Goal: Find contact information: Find contact information

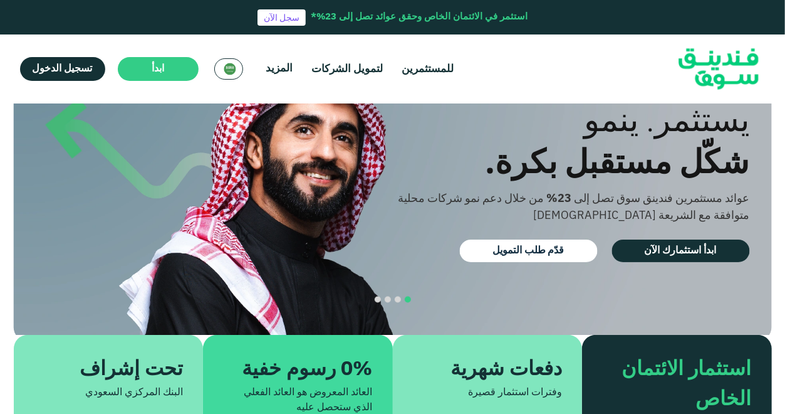
scroll to position [76, 0]
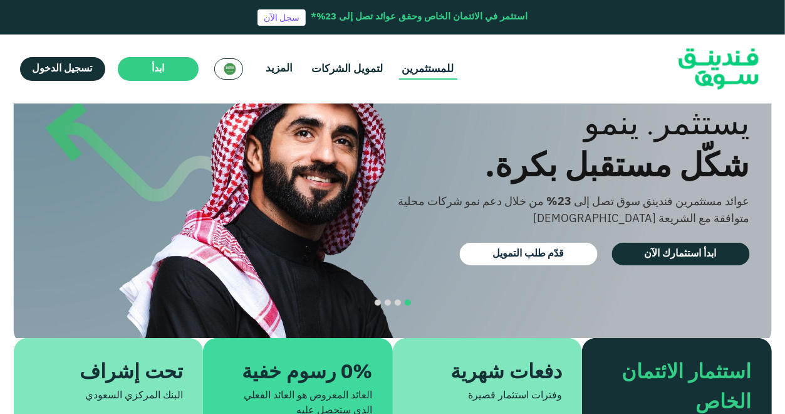
click at [408, 70] on link "للمستثمرين" at bounding box center [428, 69] width 58 height 21
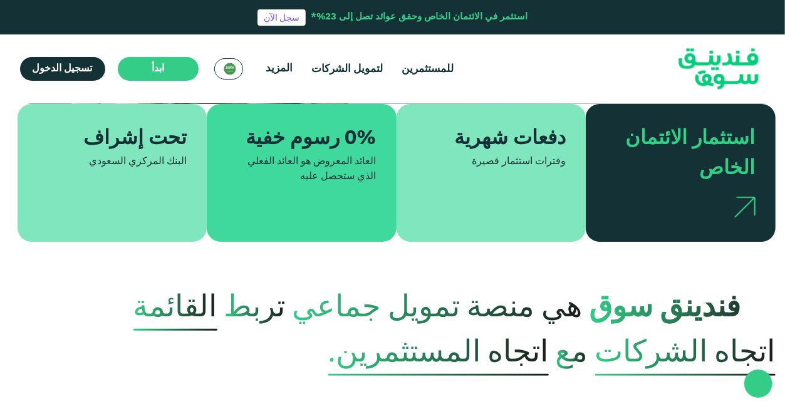
scroll to position [312, -3]
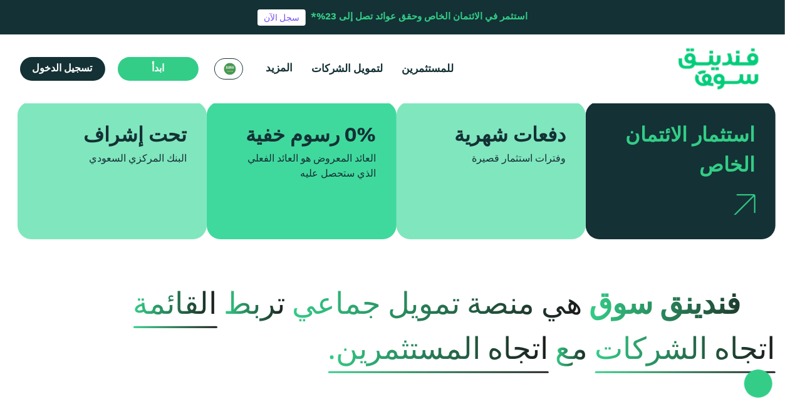
click at [488, 279] on section "فندينق سوق هي منصة تمويل جماعي تربط القائمة اتجاه الشركات مع اتجاه المستثمرين." at bounding box center [396, 306] width 785 height 134
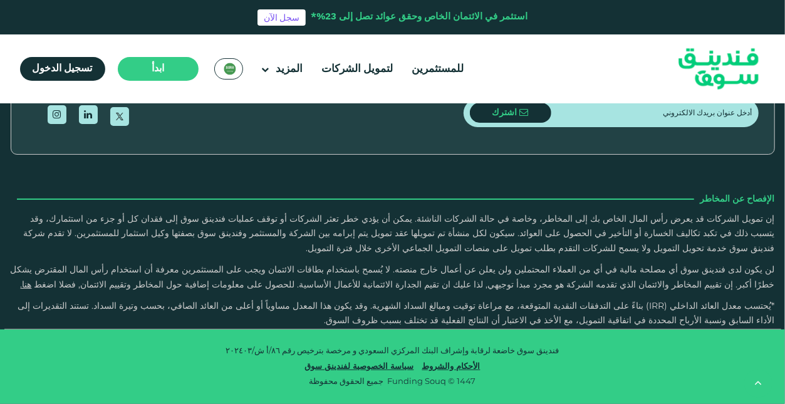
scroll to position [3953, 0]
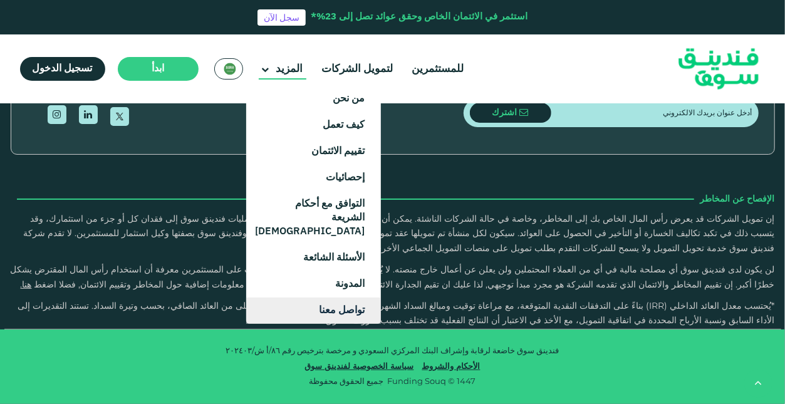
click at [353, 298] on link "تواصل معنا" at bounding box center [313, 311] width 135 height 26
